Goal: Book appointment/travel/reservation

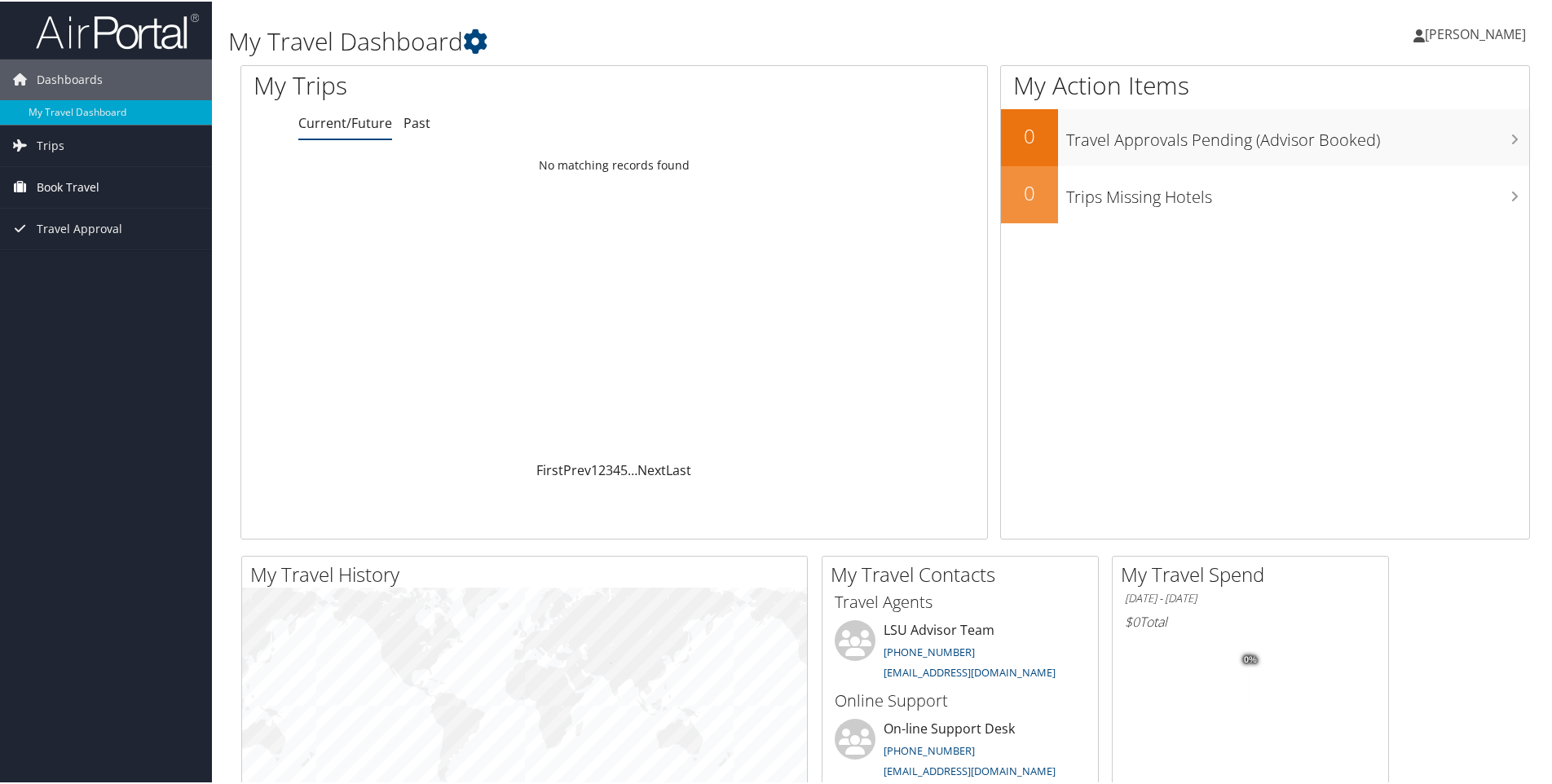
click at [53, 186] on span "Book Travel" at bounding box center [68, 186] width 62 height 41
click at [73, 277] on span "Travel Approval" at bounding box center [79, 276] width 86 height 41
click at [82, 118] on link "My Travel Dashboard" at bounding box center [106, 110] width 212 height 24
click at [53, 182] on span "Book Travel" at bounding box center [68, 186] width 62 height 41
click at [64, 238] on link "Book/Manage Online Trips" at bounding box center [106, 242] width 212 height 24
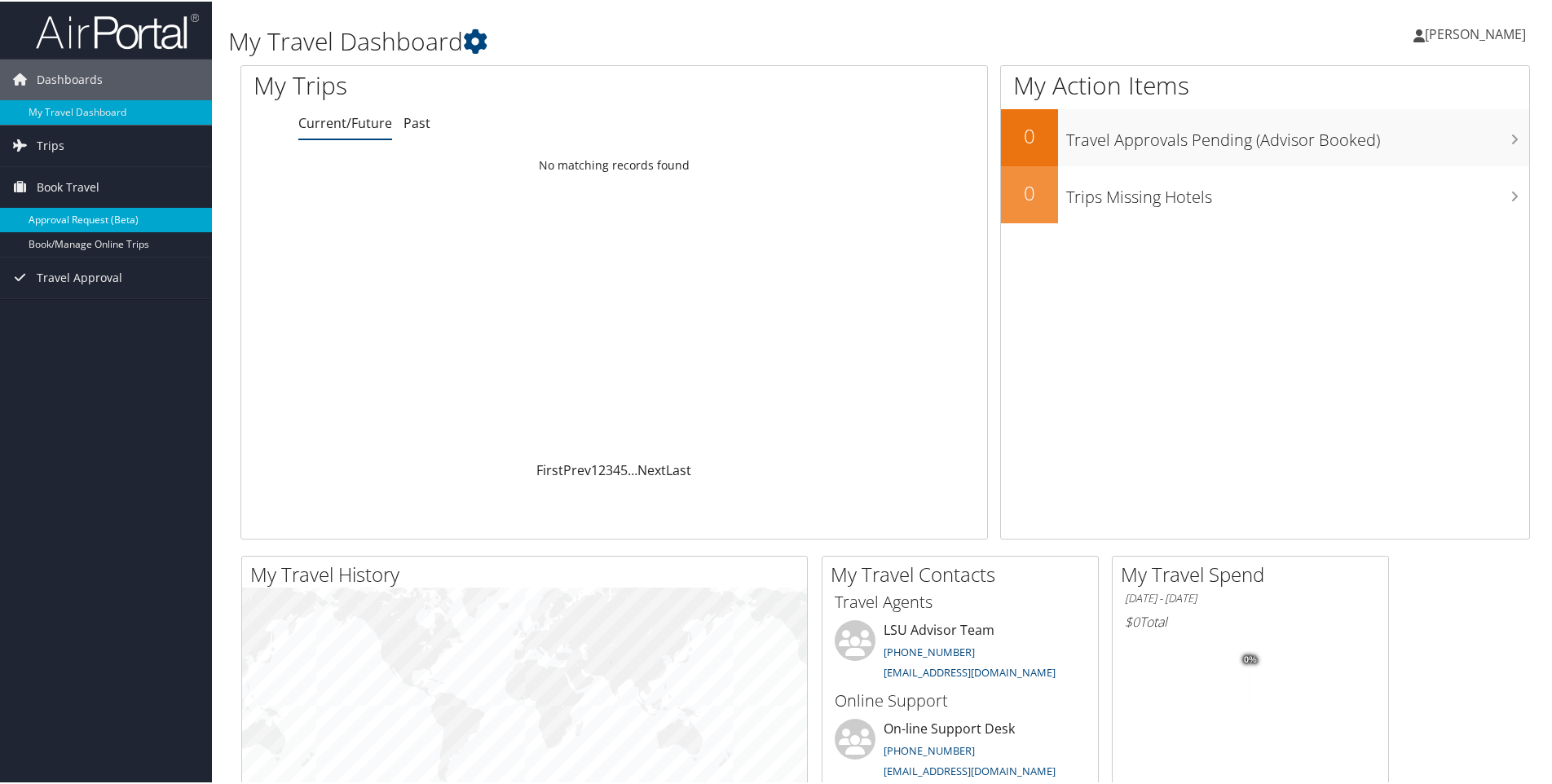
click at [112, 219] on link "Approval Request (Beta)" at bounding box center [106, 217] width 212 height 24
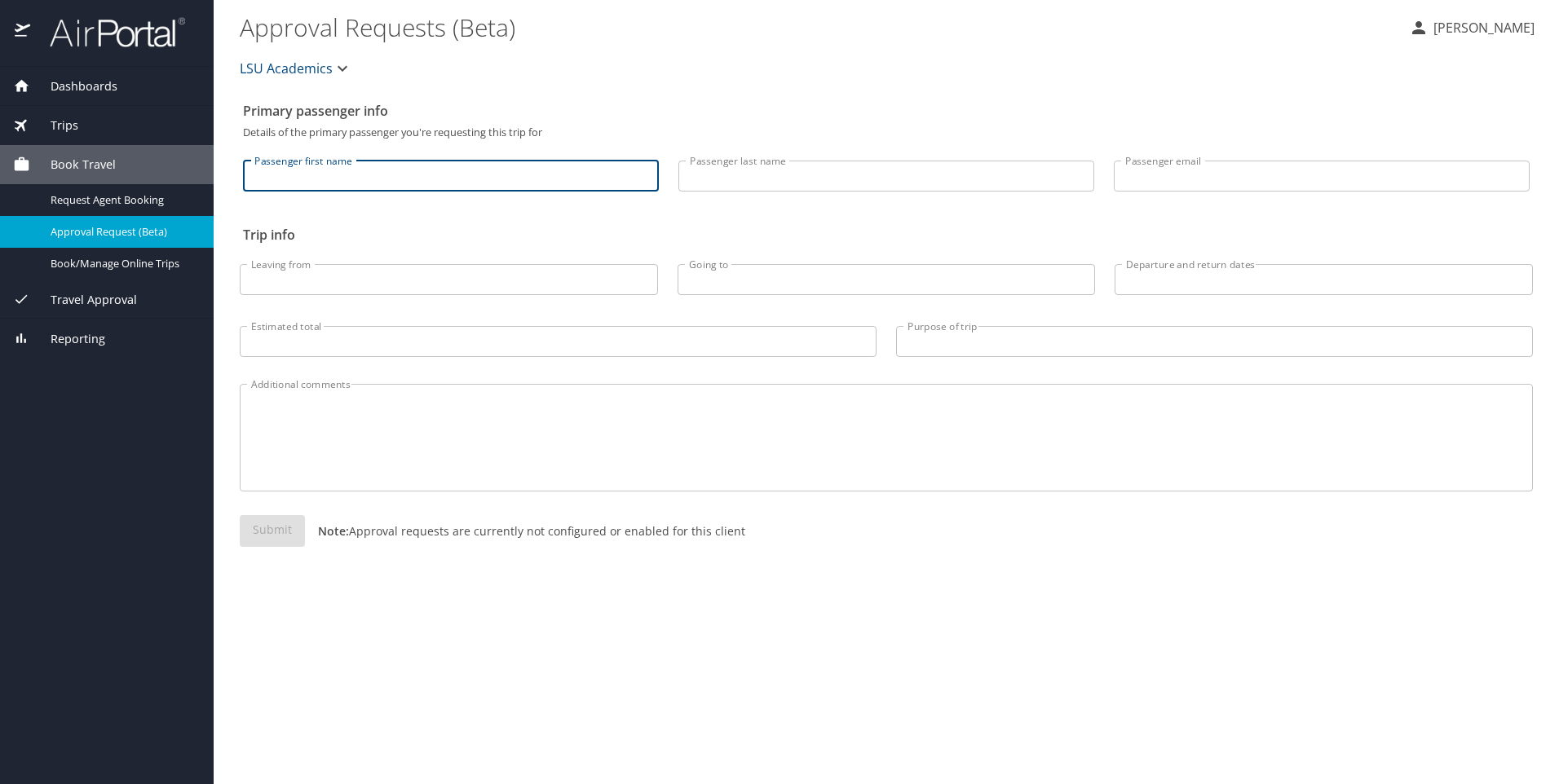
click at [290, 178] on input "Passenger first name" at bounding box center [451, 176] width 415 height 31
type input "Michael Nii Attoh"
type input "Agyiri"
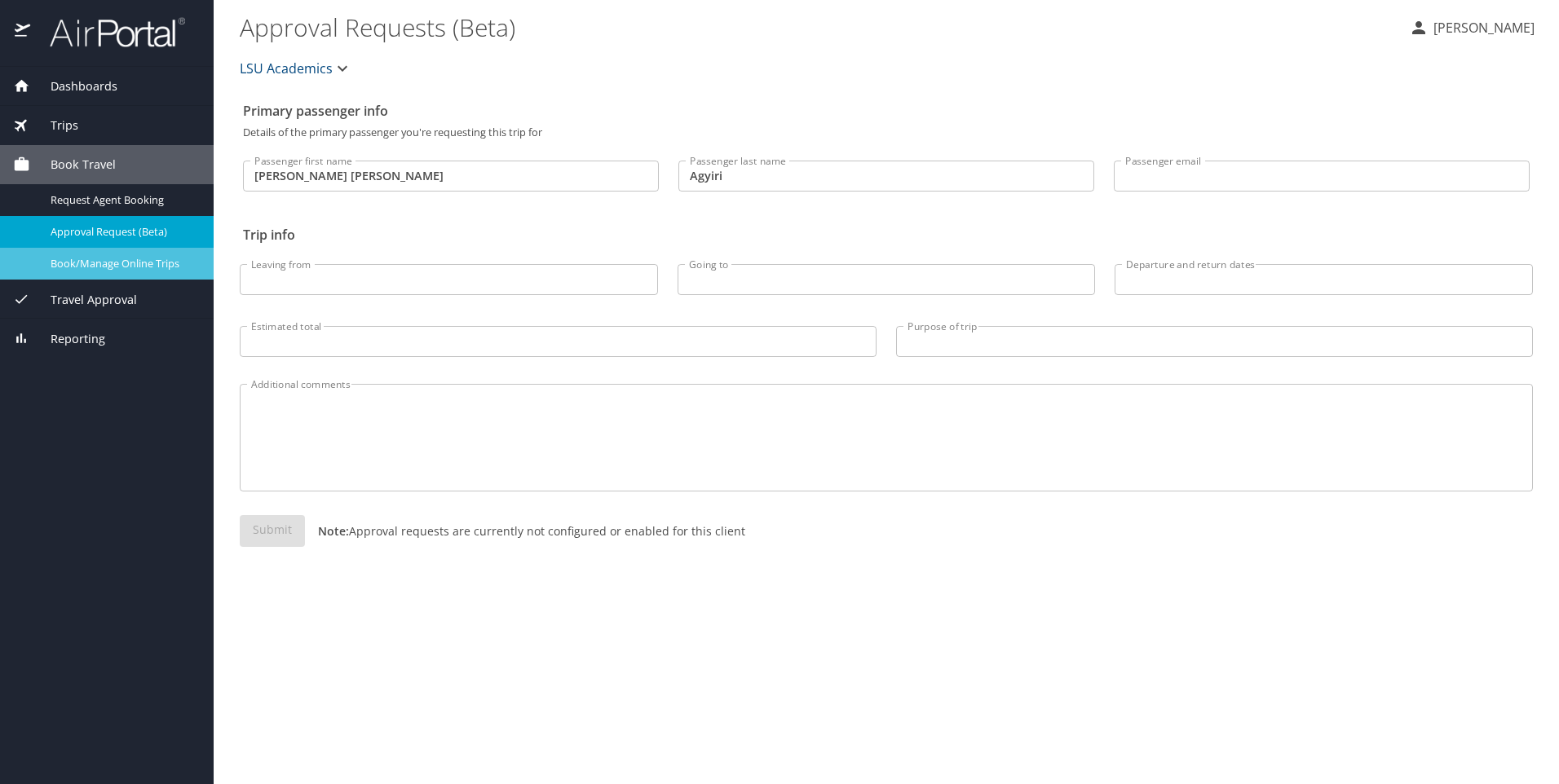
click at [123, 268] on span "Book/Manage Online Trips" at bounding box center [122, 263] width 144 height 15
